Goal: Navigation & Orientation: Understand site structure

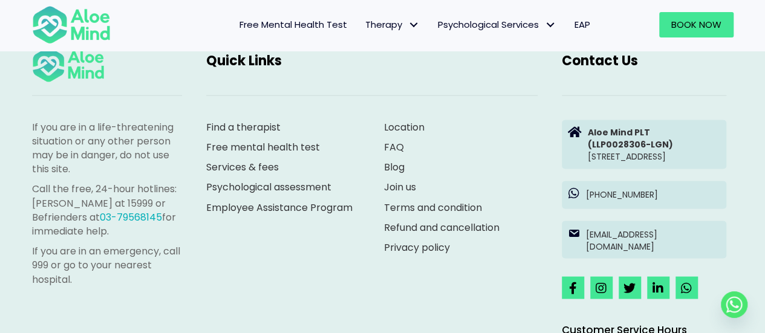
scroll to position [3356, 0]
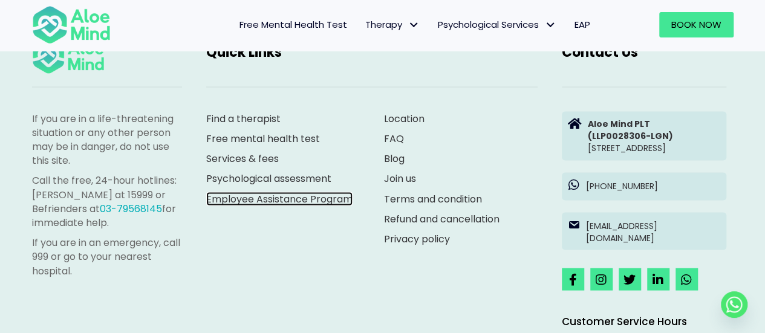
click at [275, 196] on link "Employee Assistance Program" at bounding box center [279, 199] width 146 height 14
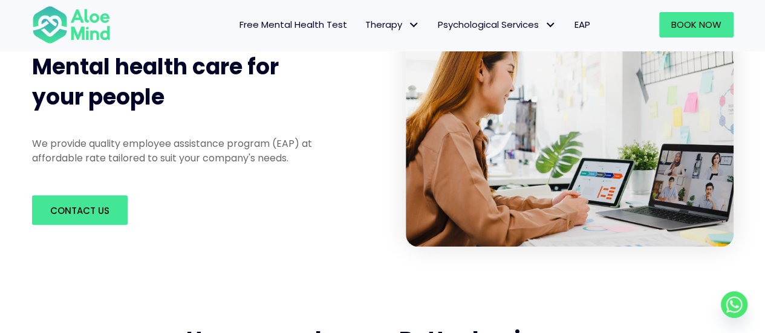
scroll to position [215, 0]
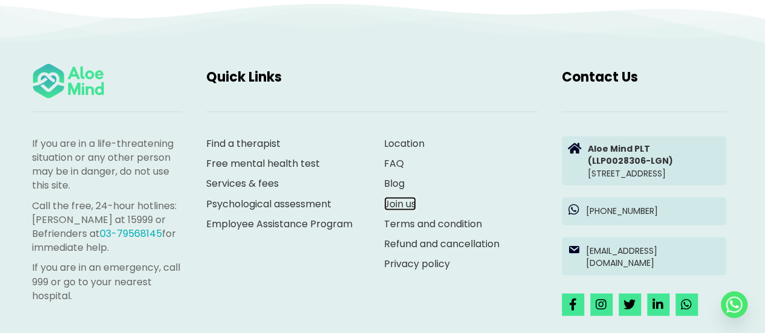
click at [396, 197] on link "Join us" at bounding box center [400, 204] width 32 height 14
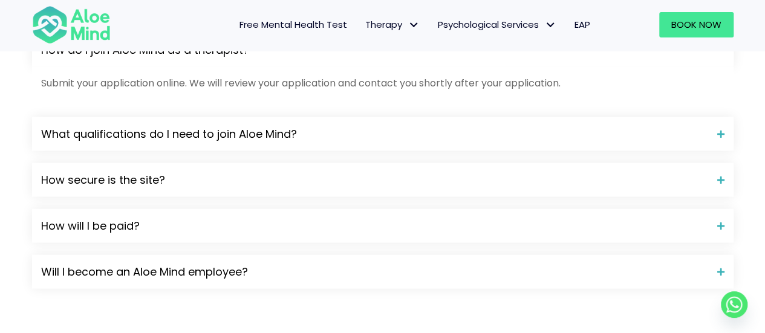
scroll to position [1137, 0]
click at [402, 195] on div "How secure is the site?" at bounding box center [383, 179] width 702 height 34
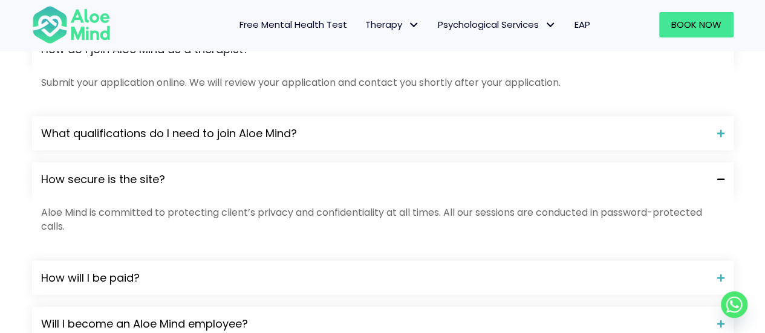
click at [402, 195] on div "How secure is the site?" at bounding box center [383, 179] width 702 height 34
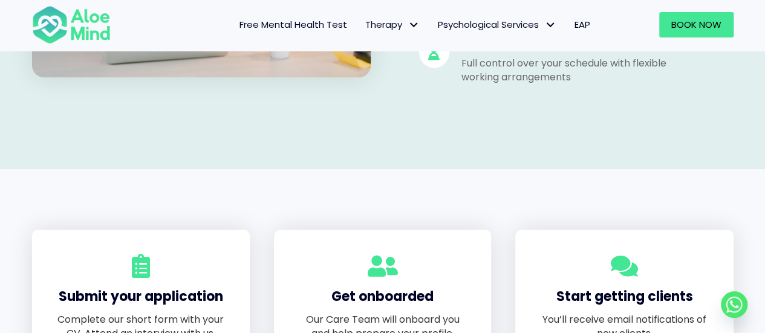
scroll to position [0, 0]
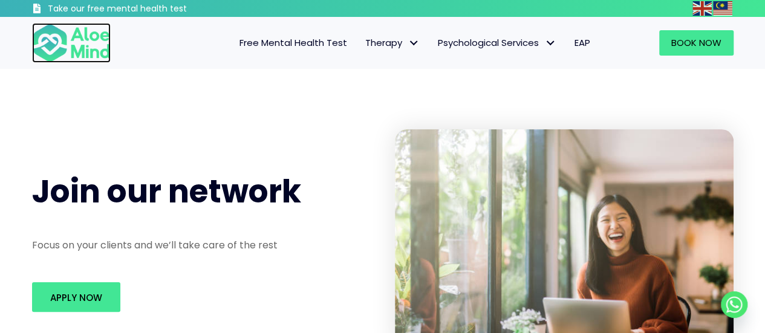
click at [99, 48] on img at bounding box center [71, 43] width 79 height 40
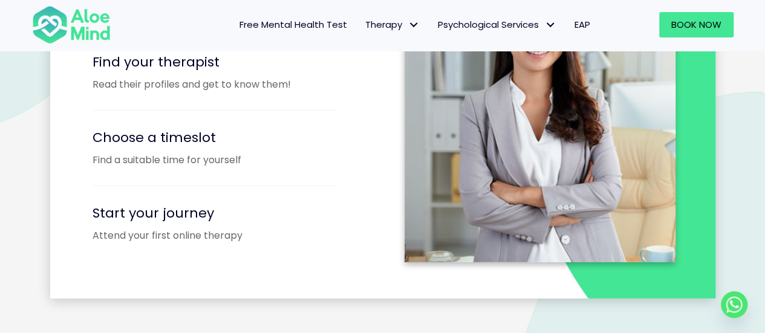
scroll to position [1607, 0]
